Goal: Entertainment & Leisure: Consume media (video, audio)

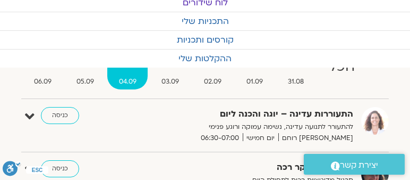
scroll to position [61, 0]
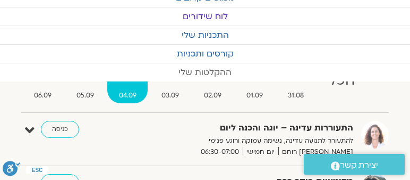
click at [197, 69] on link "ההקלטות שלי" at bounding box center [205, 72] width 410 height 18
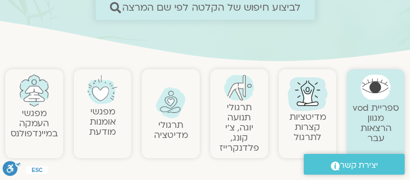
scroll to position [182, 0]
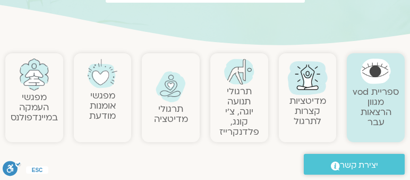
click at [105, 98] on link "מפגשי אומנות מודעת" at bounding box center [102, 105] width 27 height 32
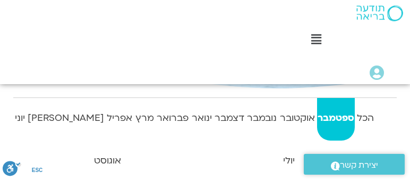
scroll to position [243, 0]
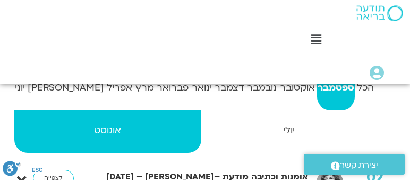
click at [33, 122] on strong "אוגוסט" at bounding box center [107, 130] width 187 height 16
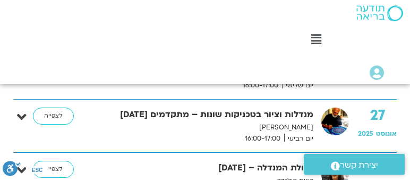
scroll to position [1001, 0]
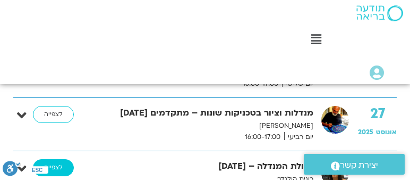
click at [53, 159] on link "לצפייה" at bounding box center [53, 167] width 41 height 17
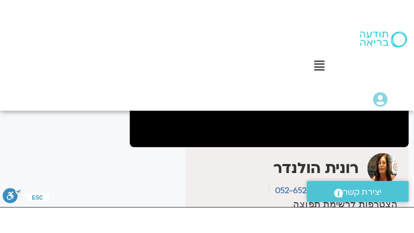
scroll to position [168, 0]
